Goal: Task Accomplishment & Management: Complete application form

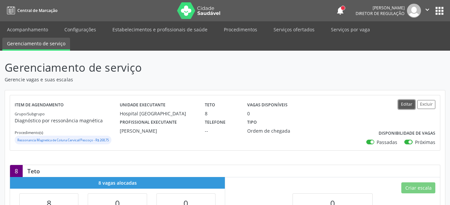
click at [408, 101] on button "Editar" at bounding box center [406, 104] width 17 height 9
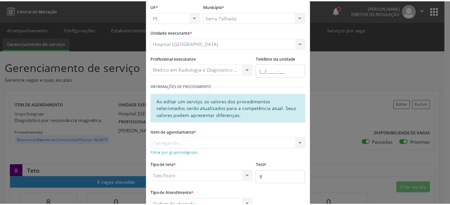
scroll to position [88, 0]
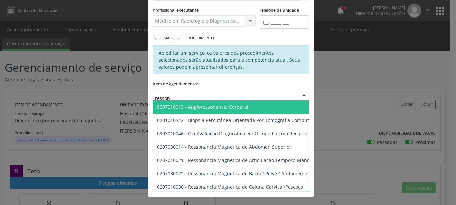
type input "ressona"
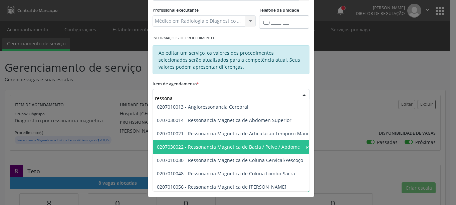
click at [248, 155] on ul "0207010013 - Angioressonancia Cerebral 0207030014 - Ressonancia Magnetica de Ab…" at bounding box center [251, 193] width 197 height 187
click at [224, 148] on span "0207030022 - Ressonancia Magnetica de Bacia / Pelve / Abdomen Inferior" at bounding box center [239, 147] width 164 height 6
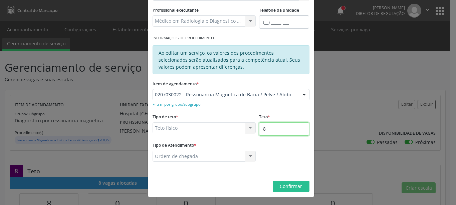
click at [273, 129] on input "8" at bounding box center [284, 128] width 50 height 13
type input "9"
click at [286, 182] on button "Confirmar" at bounding box center [291, 186] width 37 height 11
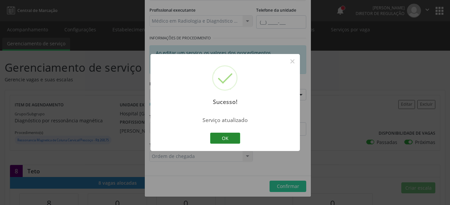
click at [218, 142] on button "OK" at bounding box center [225, 138] width 30 height 11
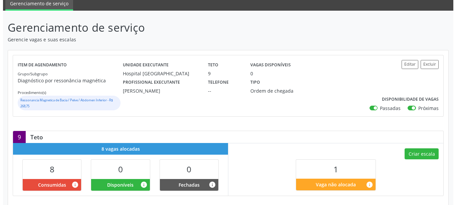
scroll to position [68, 0]
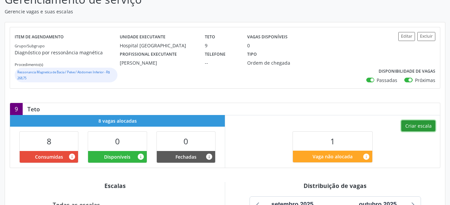
click at [424, 124] on button "Criar escala" at bounding box center [418, 125] width 34 height 11
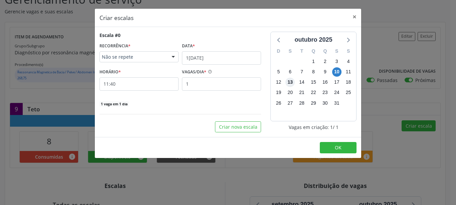
click at [291, 82] on span "13" at bounding box center [289, 82] width 9 height 9
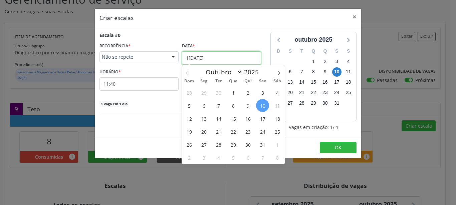
click at [187, 55] on input "10/10/2025" at bounding box center [221, 57] width 79 height 13
click at [209, 110] on div "28 29 30 1 2 3 4 5 6 7 8 9 10 11 12 13 14 15 16 17 18 19 20 21 22 23 24 25 26 2…" at bounding box center [233, 125] width 103 height 78
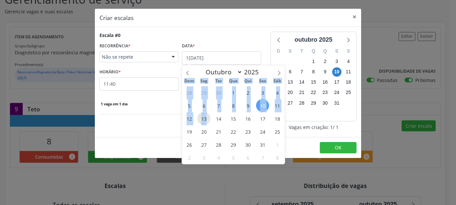
click at [206, 117] on span "13" at bounding box center [203, 118] width 13 height 13
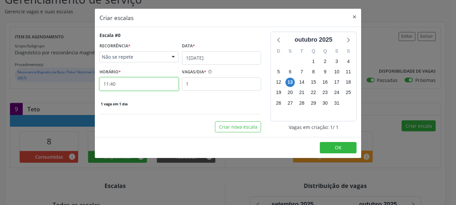
click at [125, 86] on input "11:40" at bounding box center [138, 83] width 79 height 13
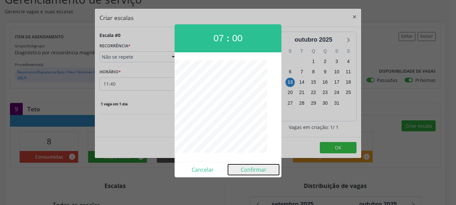
click at [250, 171] on button "Confirmar" at bounding box center [253, 169] width 51 height 11
type input "07:00"
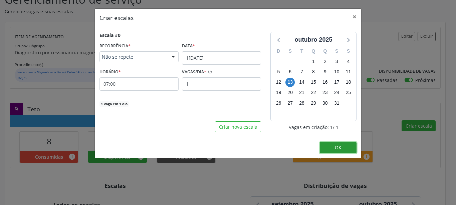
click at [330, 152] on button "OK" at bounding box center [338, 147] width 37 height 11
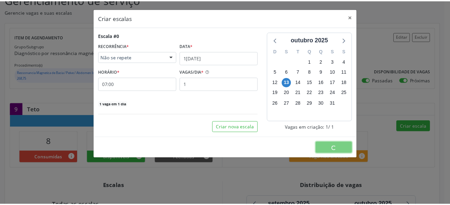
scroll to position [0, 0]
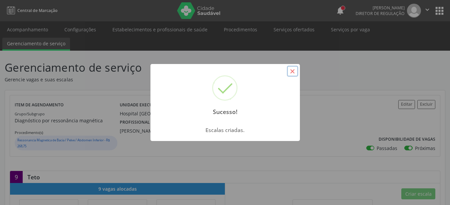
click at [295, 70] on button "×" at bounding box center [292, 71] width 11 height 11
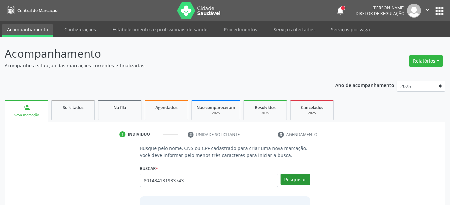
type input "801434131933743"
click at [290, 178] on button "Pesquisar" at bounding box center [296, 179] width 30 height 11
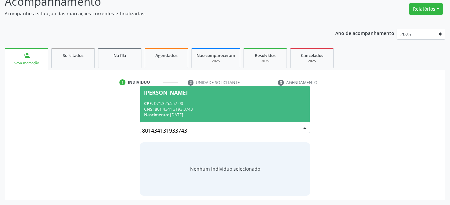
scroll to position [52, 0]
drag, startPoint x: 201, startPoint y: 98, endPoint x: 197, endPoint y: 103, distance: 6.0
click at [197, 103] on span "Edney Xavier Baptista Damazio CPF: 071.325.557-90 CNS: 801 4341 3193 3743 Nasci…" at bounding box center [225, 104] width 170 height 36
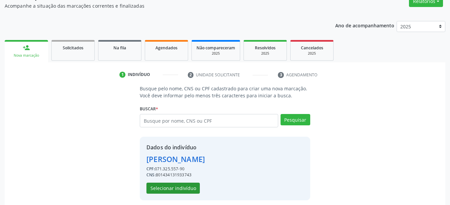
scroll to position [64, 0]
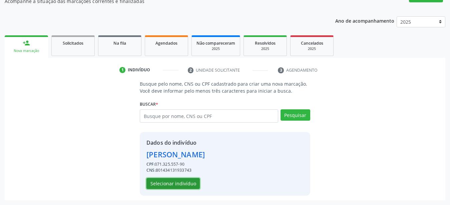
click at [186, 183] on button "Selecionar indivíduo" at bounding box center [172, 183] width 53 height 11
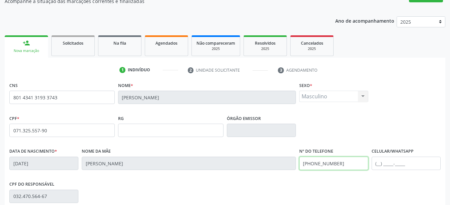
drag, startPoint x: 354, startPoint y: 162, endPoint x: 254, endPoint y: 180, distance: 102.3
click at [299, 170] on input "[PHONE_NUMBER]" at bounding box center [333, 163] width 69 height 13
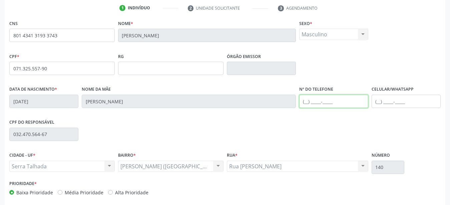
scroll to position [156, 0]
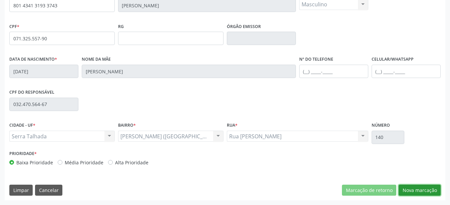
click at [429, 188] on button "Nova marcação" at bounding box center [420, 190] width 42 height 11
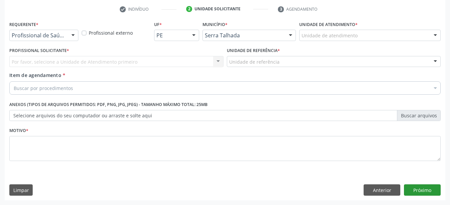
scroll to position [131, 0]
click at [73, 33] on div at bounding box center [73, 35] width 10 height 11
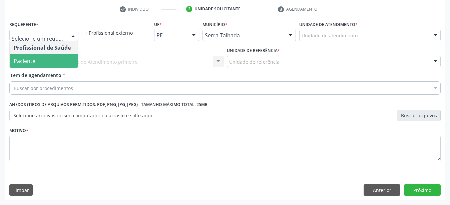
click at [52, 58] on span "Paciente" at bounding box center [44, 60] width 68 height 13
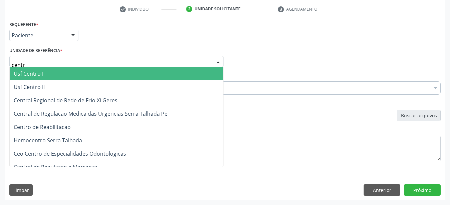
type input "centro"
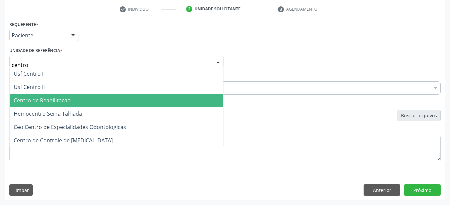
click at [49, 97] on span "Centro de Reabilitacao" at bounding box center [42, 100] width 57 height 7
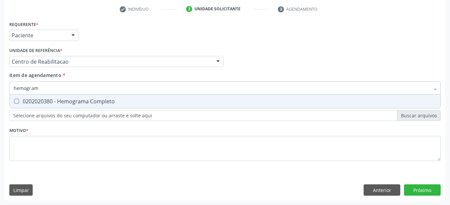
type input "hemograma"
click at [44, 100] on span "0202020380 - Hemograma Completo" at bounding box center [225, 101] width 431 height 13
checkbox Completo "true"
type input "hemog"
checkbox Completo "false"
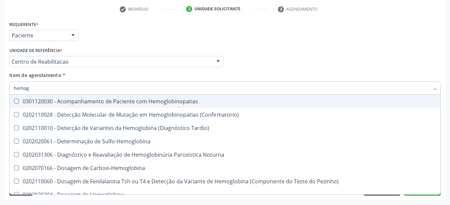
type input "hemo"
checkbox Completo "false"
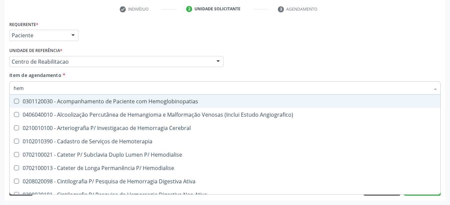
type input "he"
checkbox Completo "false"
checkbox Orgaos "true"
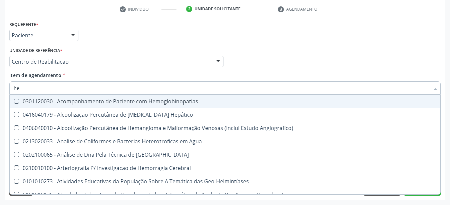
type input "h"
checkbox Completo "false"
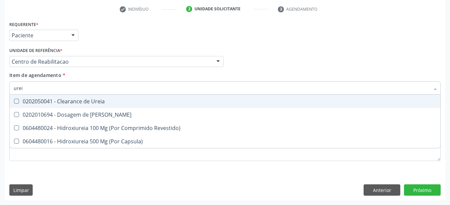
type input "ureia"
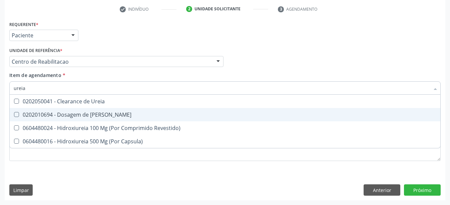
click at [45, 108] on span "0202010694 - Dosagem de Ureia" at bounding box center [225, 114] width 431 height 13
checkbox Ureia "true"
type input "ure"
checkbox Ureia "false"
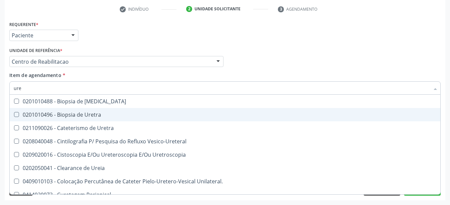
type input "ur"
checkbox Ureia "false"
type input "u"
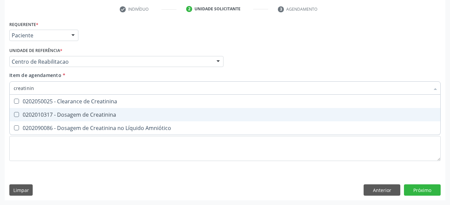
type input "creatinina"
click at [43, 108] on span "0202010317 - Dosagem de Creatinina" at bounding box center [225, 114] width 431 height 13
checkbox Creatinina "true"
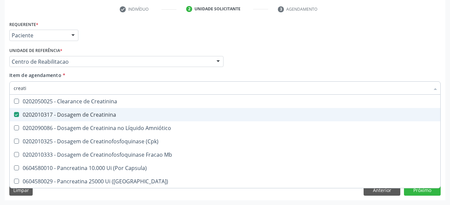
type input "creat"
checkbox Creatinina "false"
checkbox \(Cpk\) "true"
type input "crea"
checkbox \(Cpk\) "false"
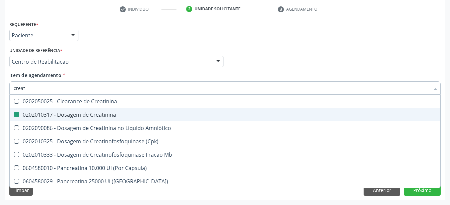
checkbox Capsula\) "true"
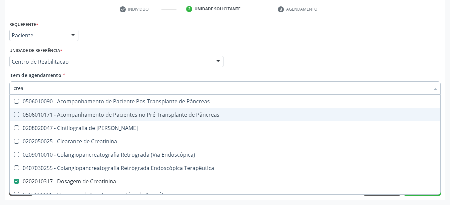
type input "cre"
checkbox Creatinina "false"
checkbox Oncologia "true"
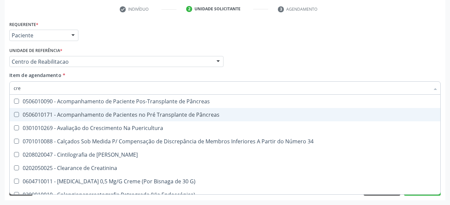
type input "cr"
checkbox Creatinina "false"
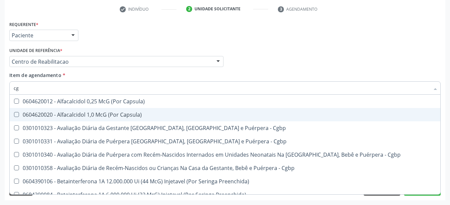
type input "c"
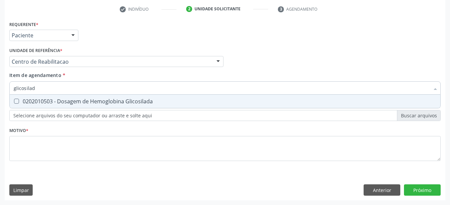
type input "glicosilada"
click at [42, 99] on div "0202010503 - Dosagem de Hemoglobina Glicosilada" at bounding box center [225, 101] width 423 height 5
checkbox Glicosilada "true"
type input "glicosi"
checkbox Glicosilada "false"
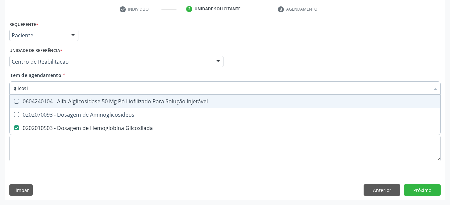
type input "glicos"
checkbox Glicosilada "false"
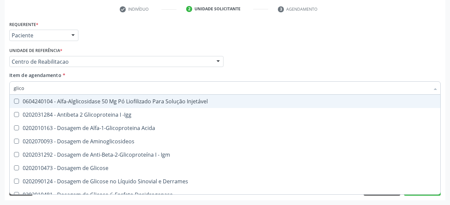
type input "glic"
checkbox Glicosilada "false"
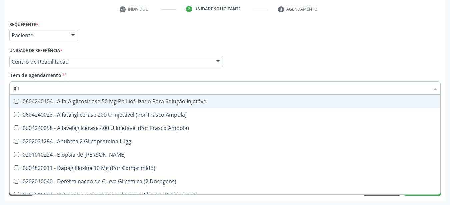
type input "gl"
checkbox Glicosilada "false"
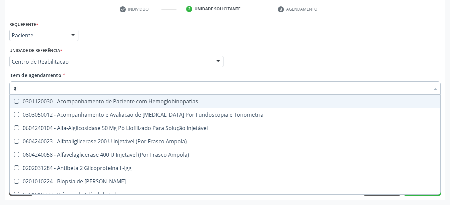
type input "g"
checkbox Glicosilada "false"
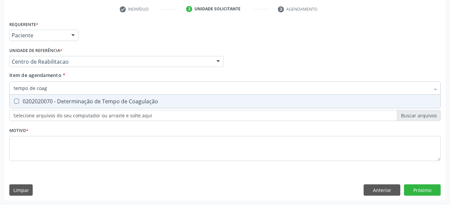
type input "tempo de coagu"
click at [42, 99] on div "0202020070 - Determinação de Tempo de Coagulação" at bounding box center [225, 101] width 423 height 5
checkbox Coagulação "true"
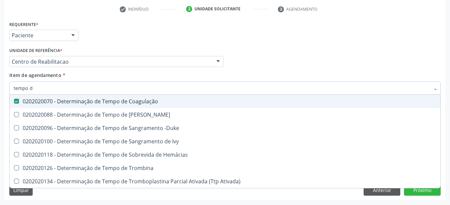
type input "tempo"
checkbox Coagulação "false"
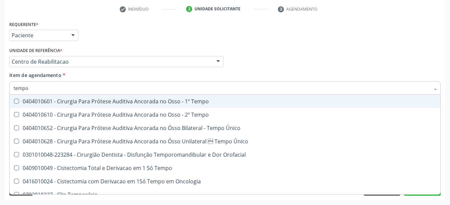
type input "temp"
checkbox Coagulação "false"
checkbox Euglobulina "true"
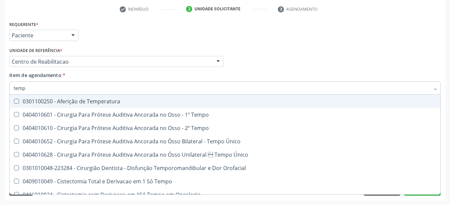
type input "tem"
checkbox Coagulação "false"
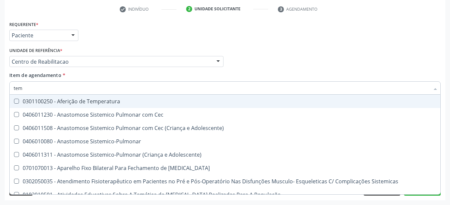
type input "te"
checkbox Coagulação "false"
type input "t"
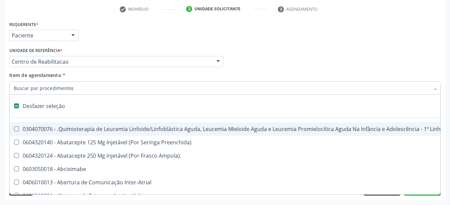
type input "g"
checkbox Preenchida\) "true"
checkbox Bursectomia "true"
checkbox 8F "true"
checkbox \(Ventriculografia\) "true"
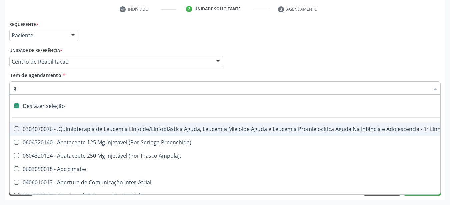
type input "gl"
checkbox Fenilcetonúria "true"
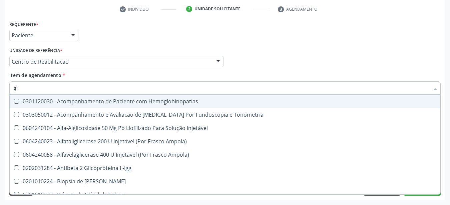
type input "gli"
checkbox Dosagens\) "true"
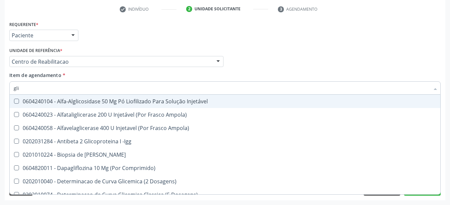
type input "glic"
checkbox Glicose "true"
checkbox Glicosilada "false"
type input "glico"
checkbox Dosagens\) "true"
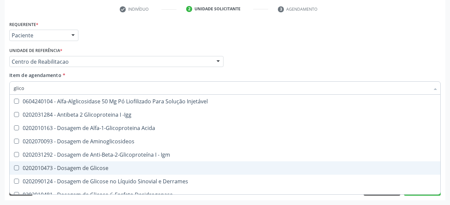
click at [60, 165] on div "0202010473 - Dosagem de Glicose" at bounding box center [225, 167] width 423 height 5
checkbox Glicose "true"
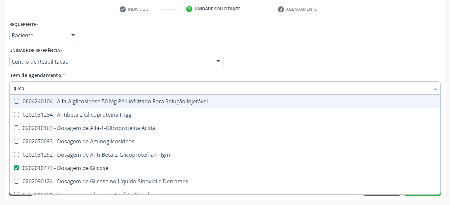
type input "glic"
checkbox Glicose "false"
checkbox Glicosilada "false"
checkbox Glicose "true"
type input "gli"
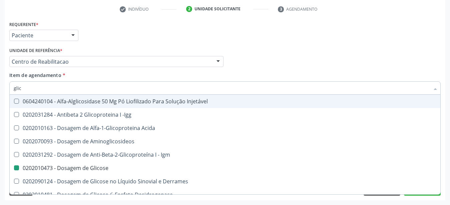
checkbox Glicose "false"
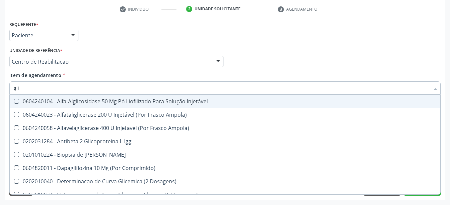
type input "gl"
checkbox Glicose "false"
checkbox Glicosilada "false"
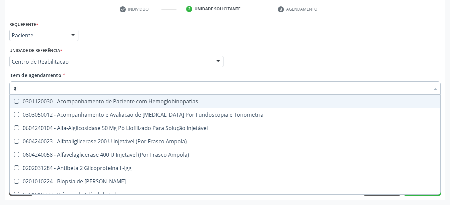
type input "g"
checkbox Glicose "false"
checkbox Glicosilada "false"
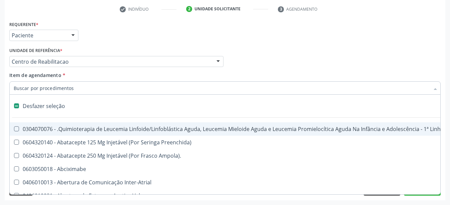
click at [333, 46] on div "Profissional Solicitante Por favor, selecione a Unidade de Atendimento primeiro…" at bounding box center [225, 59] width 435 height 26
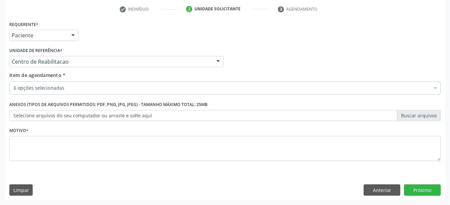
checkbox Completo "true"
checkbox Ureia "true"
checkbox Creatinina "true"
checkbox Glicosilada "true"
checkbox Coagulação "true"
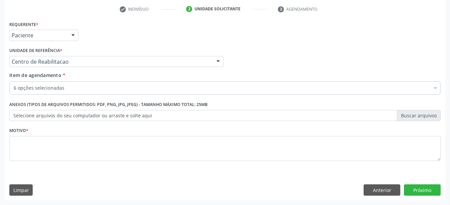
checkbox Glicose "true"
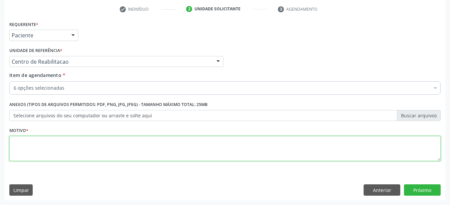
click at [119, 154] on textarea at bounding box center [224, 148] width 431 height 25
type textarea "..."
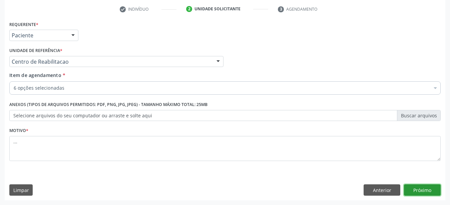
click at [420, 191] on button "Próximo" at bounding box center [422, 189] width 37 height 11
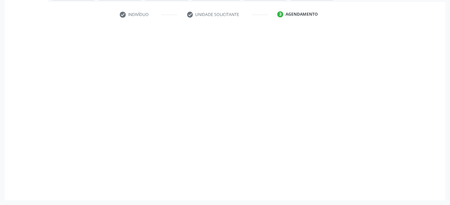
scroll to position [120, 0]
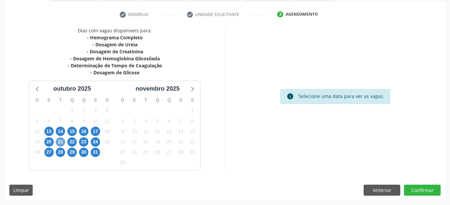
click at [60, 139] on span "21" at bounding box center [60, 141] width 9 height 9
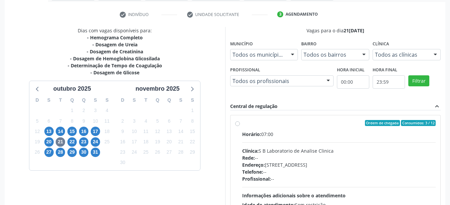
click at [243, 127] on label "Ordem de chegada Consumidos: 3 / 12 Horário: 07:00 Clínica: S B Laboratorio de …" at bounding box center [339, 171] width 194 height 102
click at [240, 126] on input "Ordem de chegada Consumidos: 3 / 12 Horário: 07:00 Clínica: S B Laboratorio de …" at bounding box center [237, 123] width 5 height 6
radio input "true"
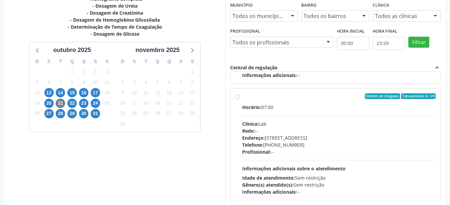
scroll to position [193, 0]
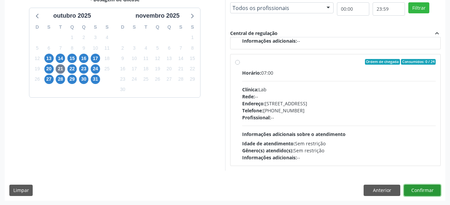
click at [419, 191] on button "Confirmar" at bounding box center [422, 190] width 37 height 11
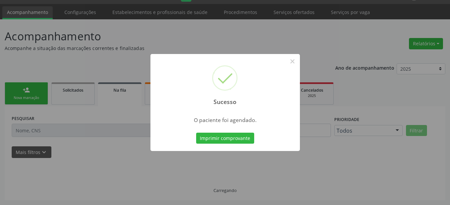
scroll to position [17, 0]
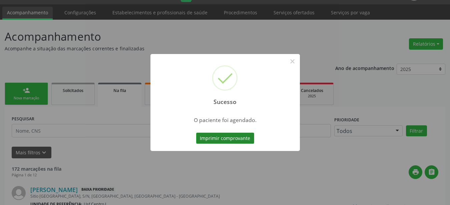
click at [243, 138] on button "Imprimir comprovante" at bounding box center [225, 138] width 58 height 11
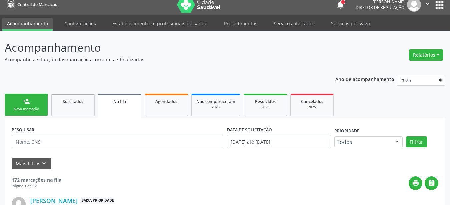
scroll to position [0, 0]
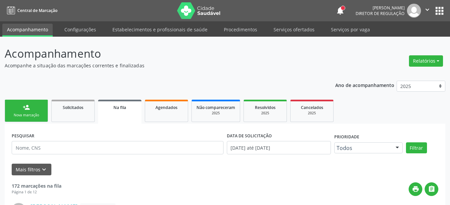
click at [437, 10] on button "apps" at bounding box center [440, 11] width 12 height 12
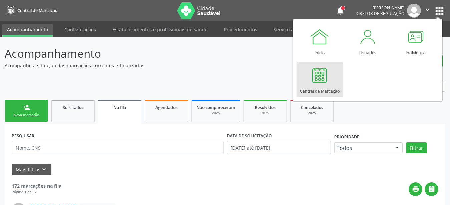
drag, startPoint x: 316, startPoint y: 80, endPoint x: 312, endPoint y: 86, distance: 6.9
click at [315, 81] on div at bounding box center [320, 75] width 20 height 20
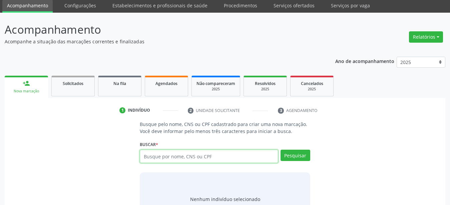
scroll to position [34, 0]
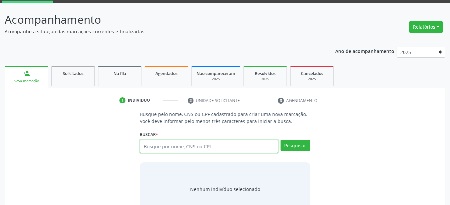
paste input "801 4341 3193 3743"
type input "801 4341 3193 3743"
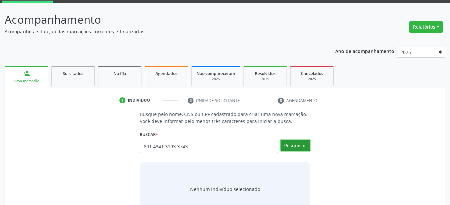
click at [307, 145] on button "Pesquisar" at bounding box center [296, 145] width 30 height 11
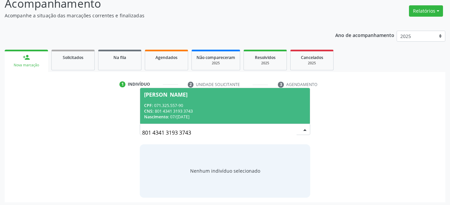
scroll to position [52, 0]
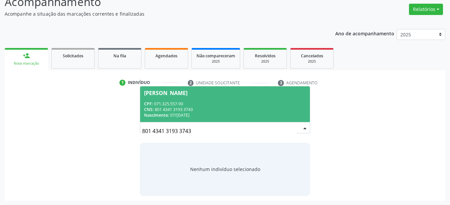
click at [174, 106] on div "CPF: 071.325.557-90" at bounding box center [225, 104] width 162 height 6
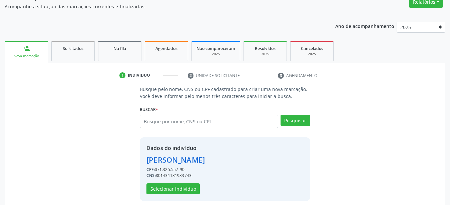
scroll to position [64, 0]
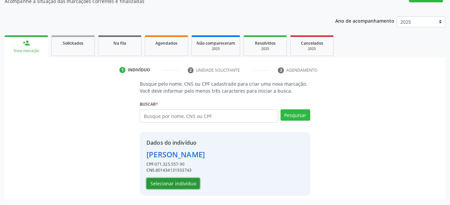
click at [184, 181] on button "Selecionar indivíduo" at bounding box center [172, 183] width 53 height 11
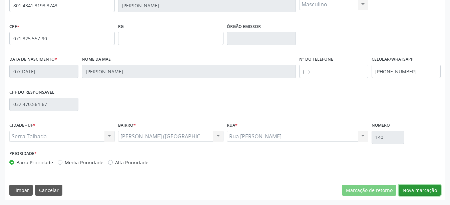
drag, startPoint x: 415, startPoint y: 194, endPoint x: 350, endPoint y: 185, distance: 65.7
click at [413, 194] on button "Nova marcação" at bounding box center [420, 190] width 42 height 11
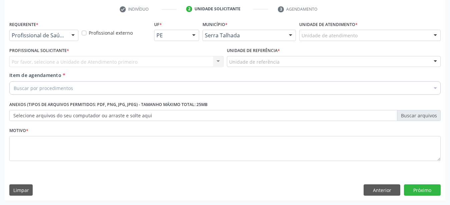
click at [65, 30] on div "Profissional de Saúde" at bounding box center [43, 35] width 69 height 11
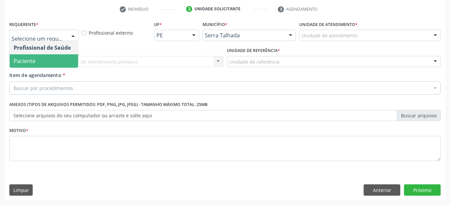
drag, startPoint x: 42, startPoint y: 55, endPoint x: 40, endPoint y: 51, distance: 4.0
click at [41, 56] on span "Paciente" at bounding box center [44, 60] width 68 height 13
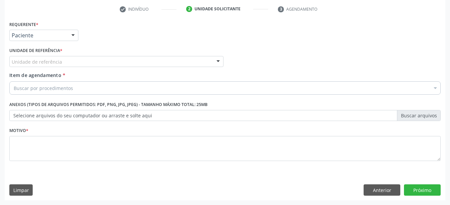
click at [41, 56] on div "Unidade de referência" at bounding box center [116, 61] width 214 height 11
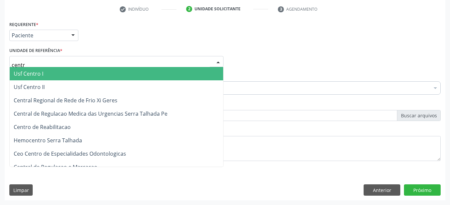
type input "centro"
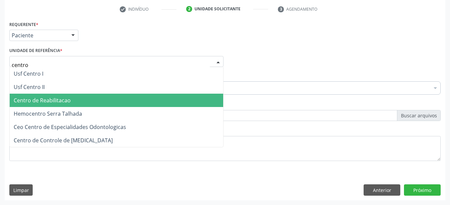
click at [40, 97] on span "Centro de Reabilitacao" at bounding box center [42, 100] width 57 height 7
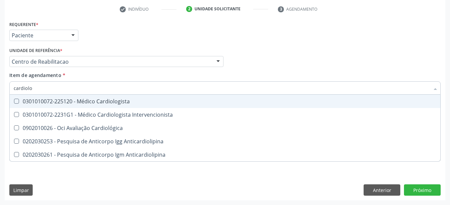
type input "cardiolog"
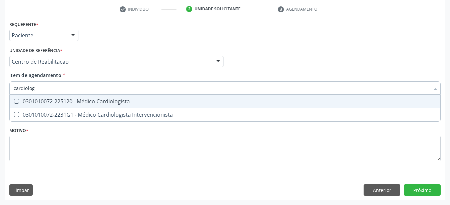
click at [45, 99] on div "0301010072-225120 - Médico Cardiologista" at bounding box center [225, 101] width 423 height 5
checkbox Cardiologista "true"
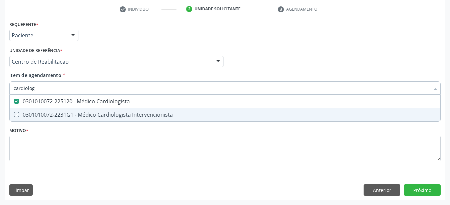
click at [21, 166] on div "Requerente * Paciente Profissional de Saúde Paciente Nenhum resultado encontrad…" at bounding box center [224, 94] width 431 height 151
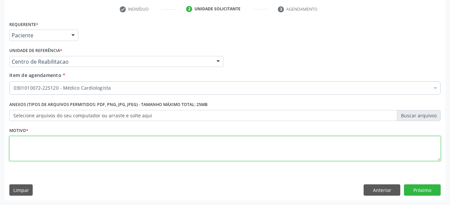
click at [29, 150] on textarea at bounding box center [224, 148] width 431 height 25
type textarea "...."
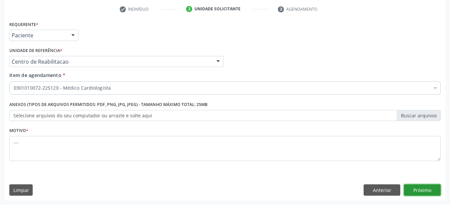
click at [429, 189] on button "Próximo" at bounding box center [422, 189] width 37 height 11
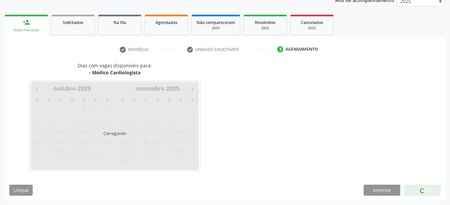
scroll to position [85, 0]
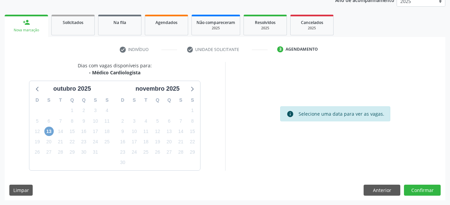
click at [49, 132] on span "13" at bounding box center [48, 131] width 9 height 9
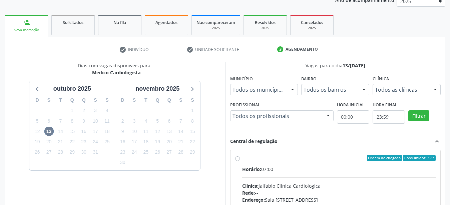
click at [242, 158] on label "Ordem de chegada Consumidos: 3 / 4 Horário: 07:00 Clínica: Jaifabio Clinica Car…" at bounding box center [339, 206] width 194 height 102
click at [236, 158] on input "Ordem de chegada Consumidos: 3 / 4 Horário: 07:00 Clínica: Jaifabio Clinica Car…" at bounding box center [237, 158] width 5 height 6
radio input "true"
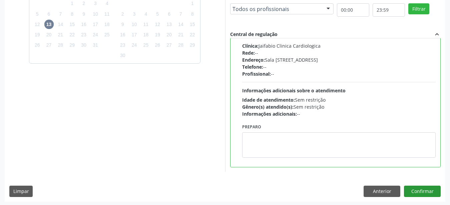
scroll to position [193, 0]
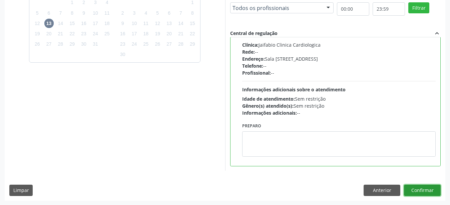
click at [421, 191] on button "Confirmar" at bounding box center [422, 190] width 37 height 11
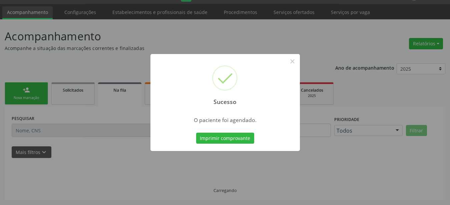
scroll to position [17, 0]
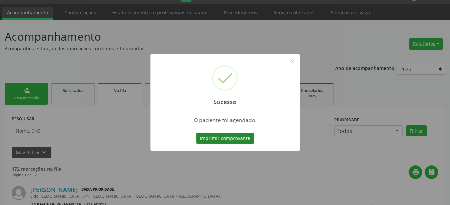
click at [215, 143] on button "Imprimir comprovante" at bounding box center [225, 138] width 58 height 11
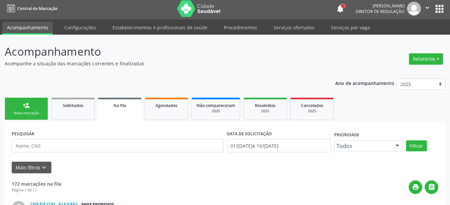
scroll to position [0, 0]
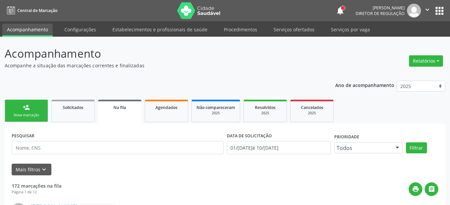
click at [439, 8] on button "apps" at bounding box center [440, 11] width 12 height 12
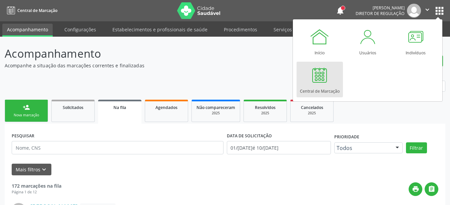
click at [317, 71] on div at bounding box center [320, 75] width 20 height 20
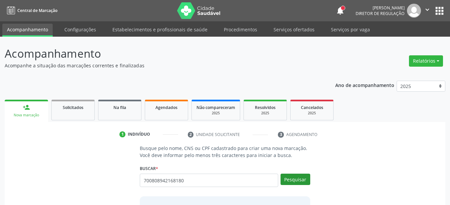
type input "700808942168180"
click at [287, 177] on button "Pesquisar" at bounding box center [296, 179] width 30 height 11
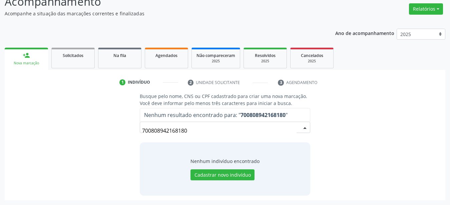
scroll to position [52, 0]
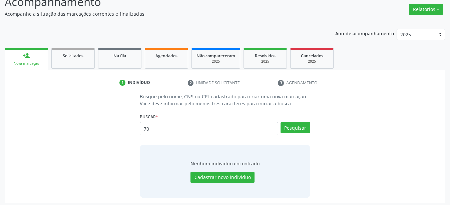
type input "7"
type input "700808942168180"
click at [299, 127] on button "Pesquisar" at bounding box center [296, 127] width 30 height 11
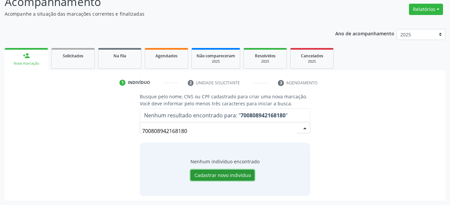
click at [215, 177] on button "Cadastrar novo indivíduo" at bounding box center [222, 175] width 64 height 11
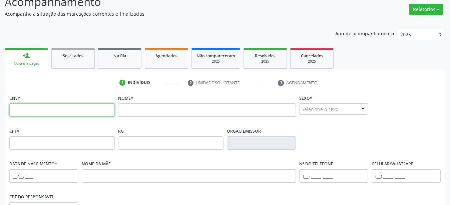
click at [29, 107] on input "text" at bounding box center [61, 109] width 105 height 13
type input "700 8089 4216 8180"
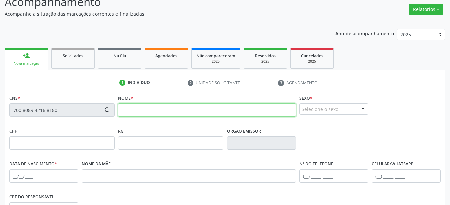
click at [187, 113] on input "text" at bounding box center [207, 109] width 178 height 13
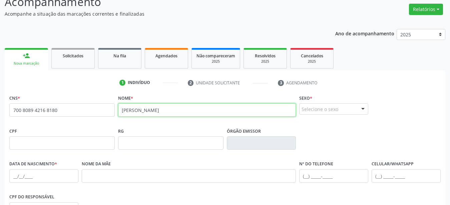
type input "alexsandra vieria maia"
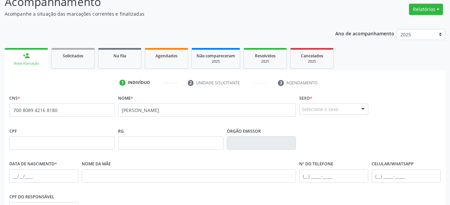
click at [313, 106] on div "Selecione o sexo" at bounding box center [333, 108] width 69 height 11
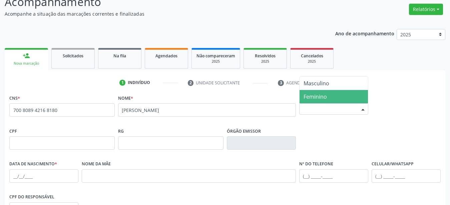
click at [324, 97] on span "Feminino" at bounding box center [315, 96] width 23 height 7
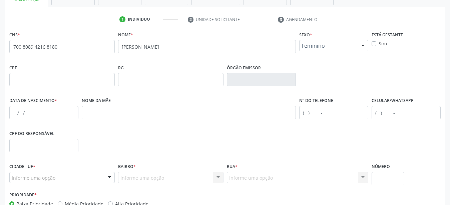
scroll to position [120, 0]
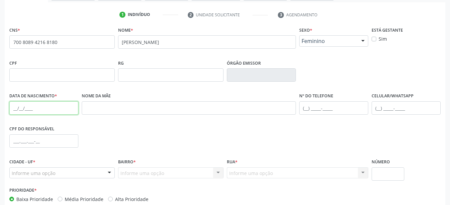
click at [11, 106] on input "text" at bounding box center [43, 107] width 69 height 13
type input "18/05/1975"
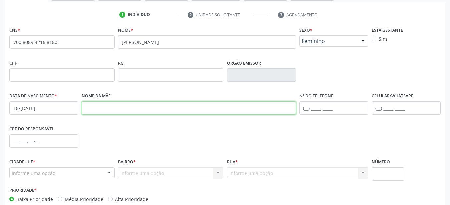
click at [111, 108] on input "text" at bounding box center [189, 107] width 214 height 13
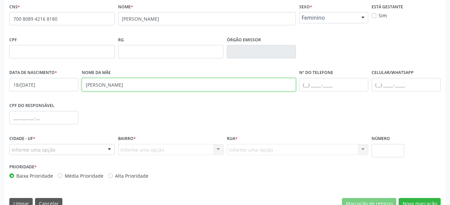
scroll to position [156, 0]
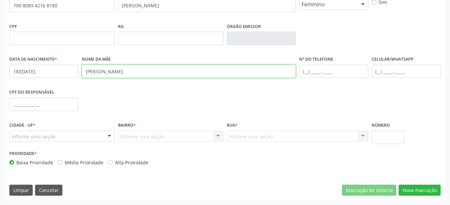
type input "maria do socorro vieira da silva"
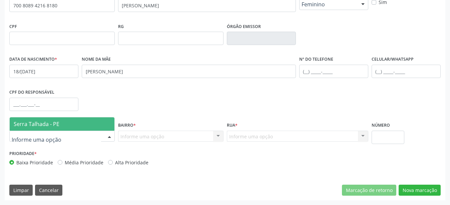
click at [69, 126] on span "Serra Talhada - PE" at bounding box center [62, 123] width 105 height 13
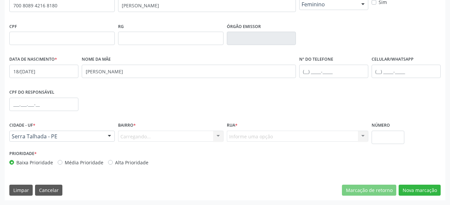
click at [159, 139] on div "Carregando... Nenhum resultado encontrado para: " " Nenhuma opção encontrada. D…" at bounding box center [170, 136] width 105 height 11
click at [159, 137] on div "Carregando... Nenhum resultado encontrado para: " " Nenhuma opção encontrada. D…" at bounding box center [170, 136] width 105 height 11
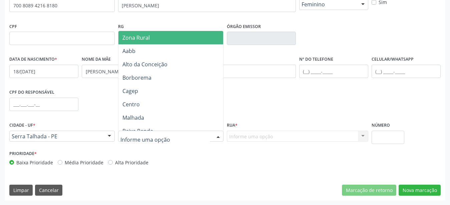
click at [161, 39] on span "Zona Rural" at bounding box center [171, 37] width 107 height 13
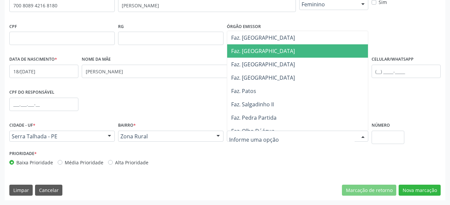
drag, startPoint x: 265, startPoint y: 50, endPoint x: 268, endPoint y: 55, distance: 6.6
click at [265, 50] on span "Faz. Granja" at bounding box center [299, 50] width 144 height 13
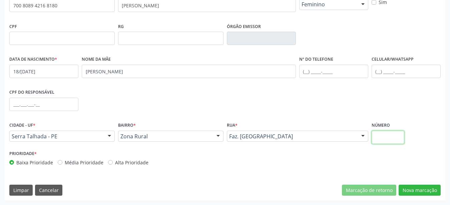
click at [382, 139] on input "text" at bounding box center [388, 137] width 33 height 13
type input "00"
click at [422, 193] on button "Nova marcação" at bounding box center [420, 190] width 42 height 11
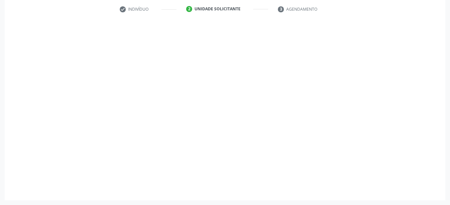
scroll to position [131, 0]
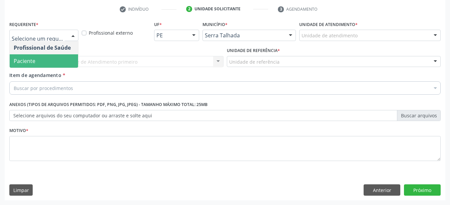
click at [44, 56] on span "Paciente" at bounding box center [44, 60] width 68 height 13
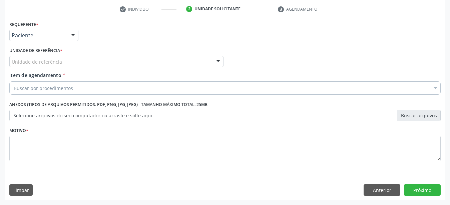
click at [37, 49] on label "Unidade de referência *" at bounding box center [35, 51] width 53 height 10
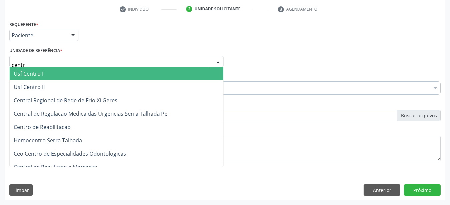
type input "centro"
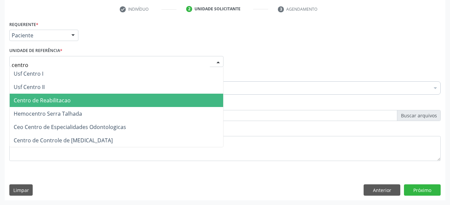
click at [39, 97] on span "Centro de Reabilitacao" at bounding box center [42, 100] width 57 height 7
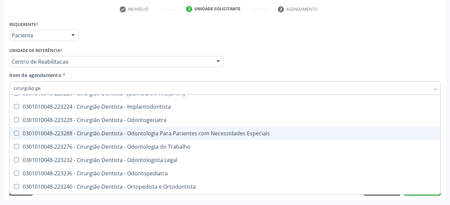
scroll to position [0, 0]
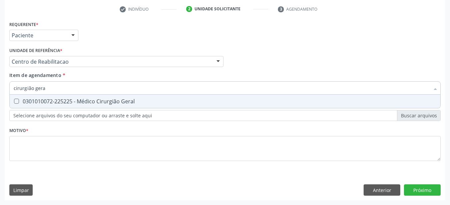
type input "cirurgião geral"
click at [148, 99] on div "0301010072-225225 - Médico Cirurgião Geral" at bounding box center [225, 101] width 423 height 5
checkbox Geral "true"
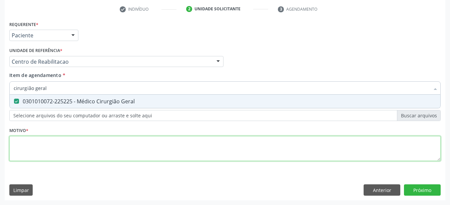
click at [121, 140] on textarea at bounding box center [224, 148] width 431 height 25
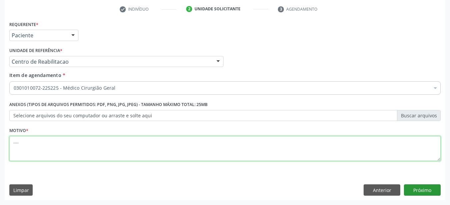
type textarea "...."
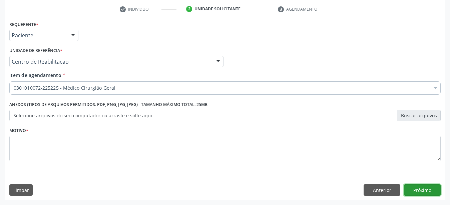
click at [430, 194] on button "Próximo" at bounding box center [422, 189] width 37 height 11
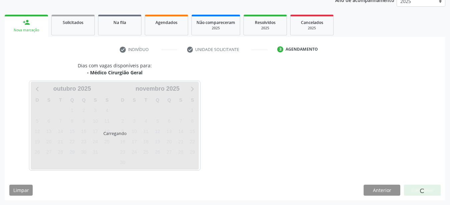
scroll to position [85, 0]
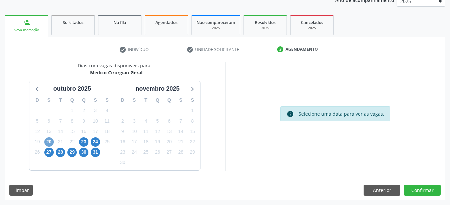
click at [50, 142] on span "20" at bounding box center [48, 141] width 9 height 9
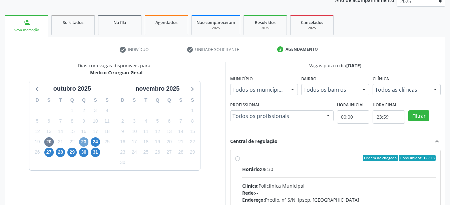
click at [80, 145] on span "23" at bounding box center [83, 141] width 9 height 9
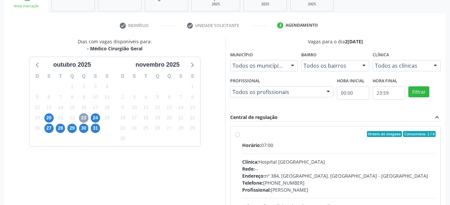
scroll to position [119, 0]
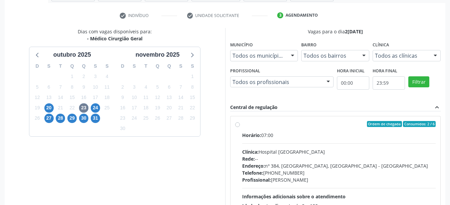
click at [242, 125] on label "Ordem de chegada Consumidos: 2 / 6 Horário: 07:00 Clínica: Hospital Sao Francis…" at bounding box center [339, 172] width 194 height 102
click at [237, 125] on input "Ordem de chegada Consumidos: 2 / 6 Horário: 07:00 Clínica: Hospital Sao Francis…" at bounding box center [237, 124] width 5 height 6
radio input "true"
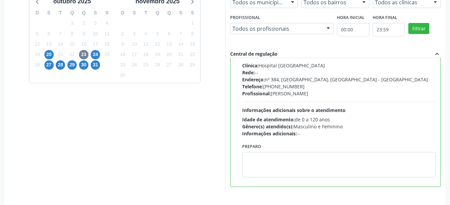
scroll to position [193, 0]
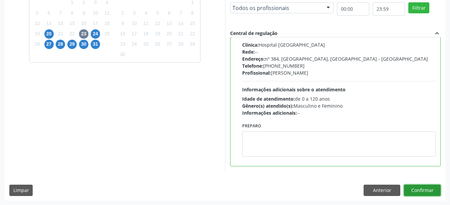
drag, startPoint x: 420, startPoint y: 189, endPoint x: 297, endPoint y: 182, distance: 123.6
click at [421, 190] on button "Confirmar" at bounding box center [422, 190] width 37 height 11
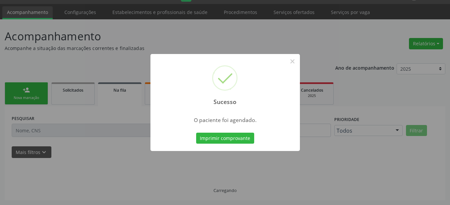
scroll to position [17, 0]
click at [231, 136] on button "Imprimir comprovante" at bounding box center [225, 138] width 58 height 11
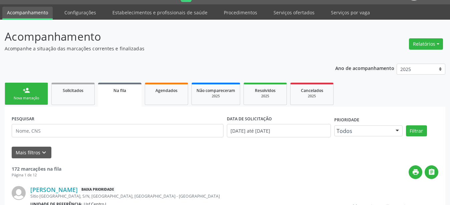
scroll to position [17, 0]
